Goal: Task Accomplishment & Management: Manage account settings

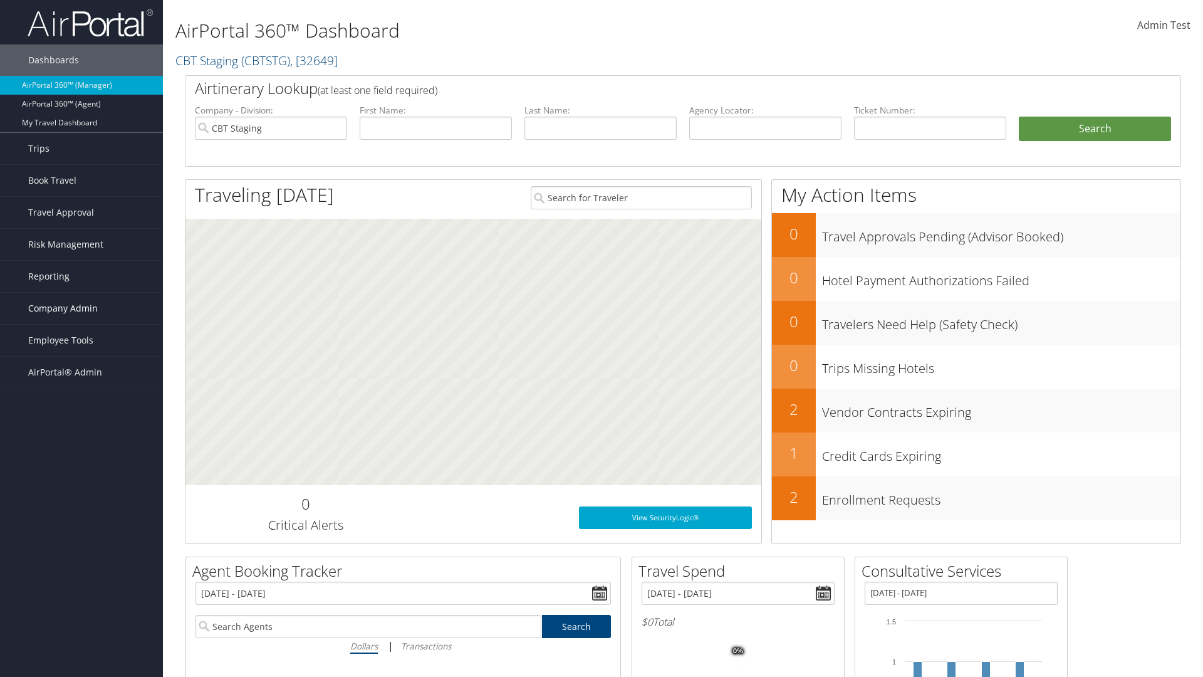
click at [81, 308] on span "Company Admin" at bounding box center [63, 308] width 70 height 31
click at [81, 465] on link "Travel Policy" at bounding box center [81, 465] width 163 height 19
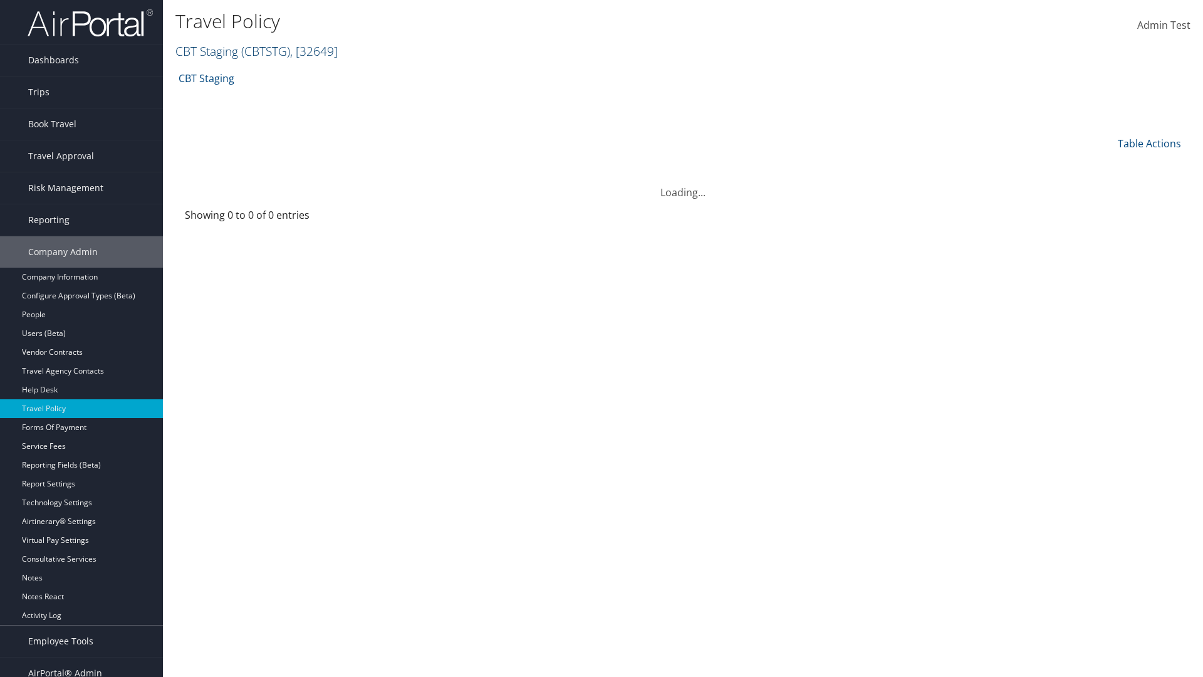
click at [207, 51] on link "CBT Staging ( CBTSTG ) , [ 32649 ]" at bounding box center [256, 51] width 162 height 17
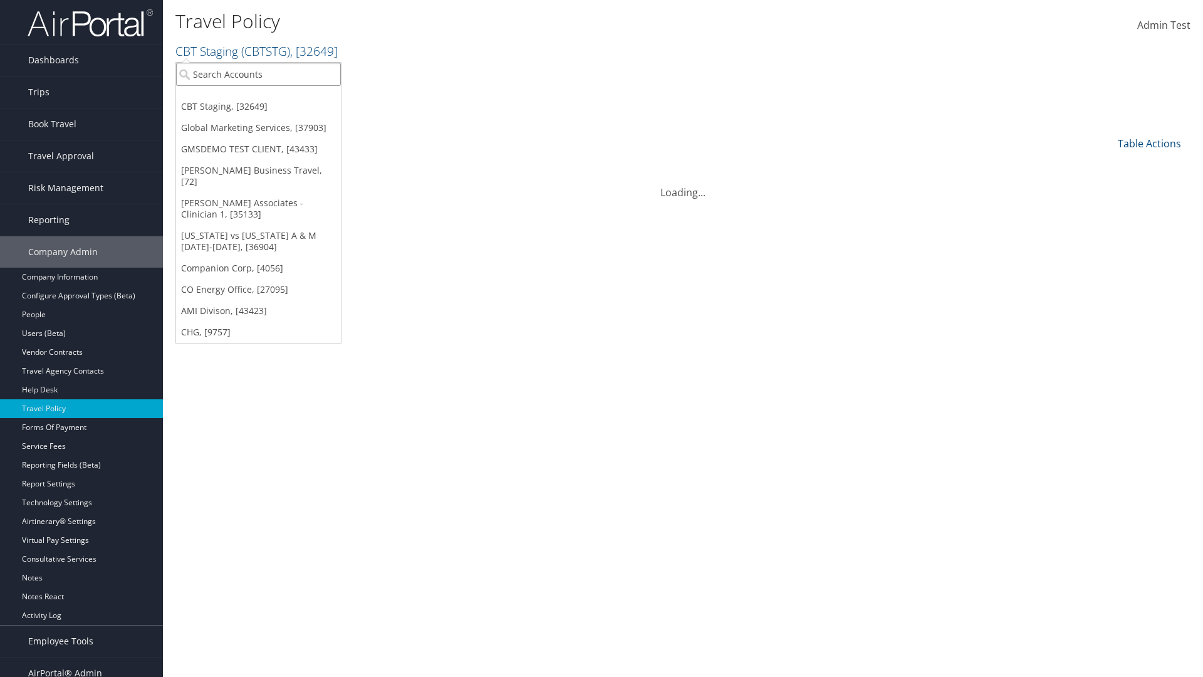
click at [258, 74] on input "search" at bounding box center [258, 74] width 165 height 23
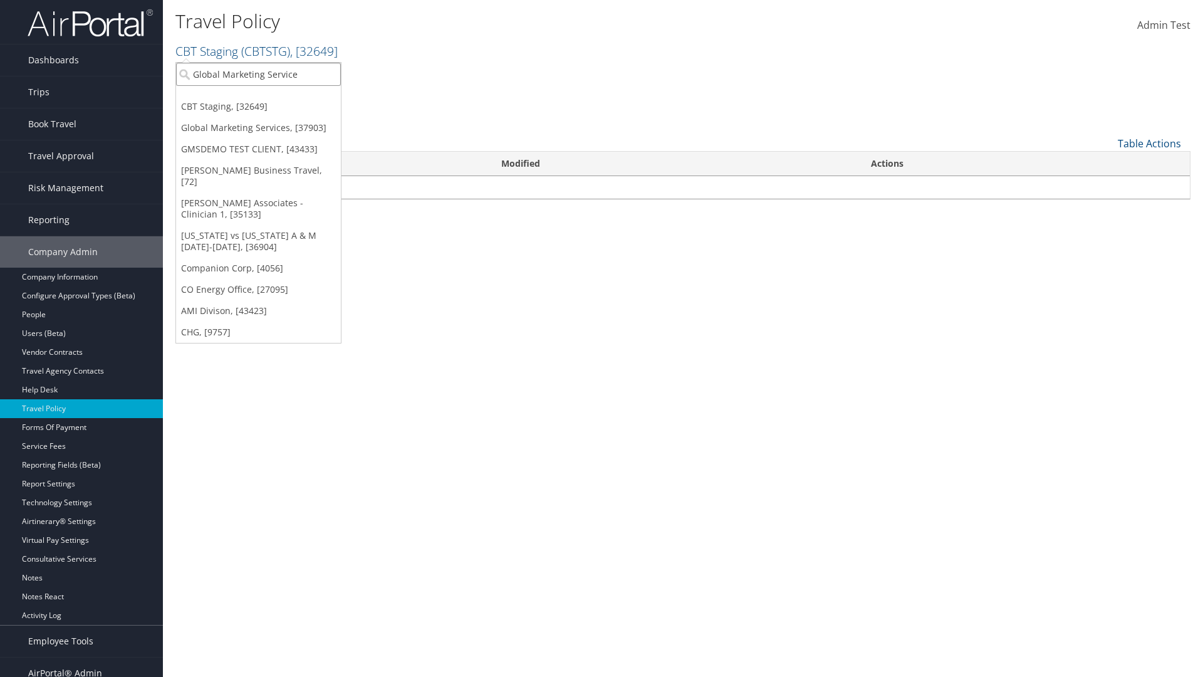
type input "Global Marketing Services"
click at [270, 97] on div "Global Marketing Services (301946), [37903]" at bounding box center [270, 96] width 202 height 11
